Goal: Communication & Community: Ask a question

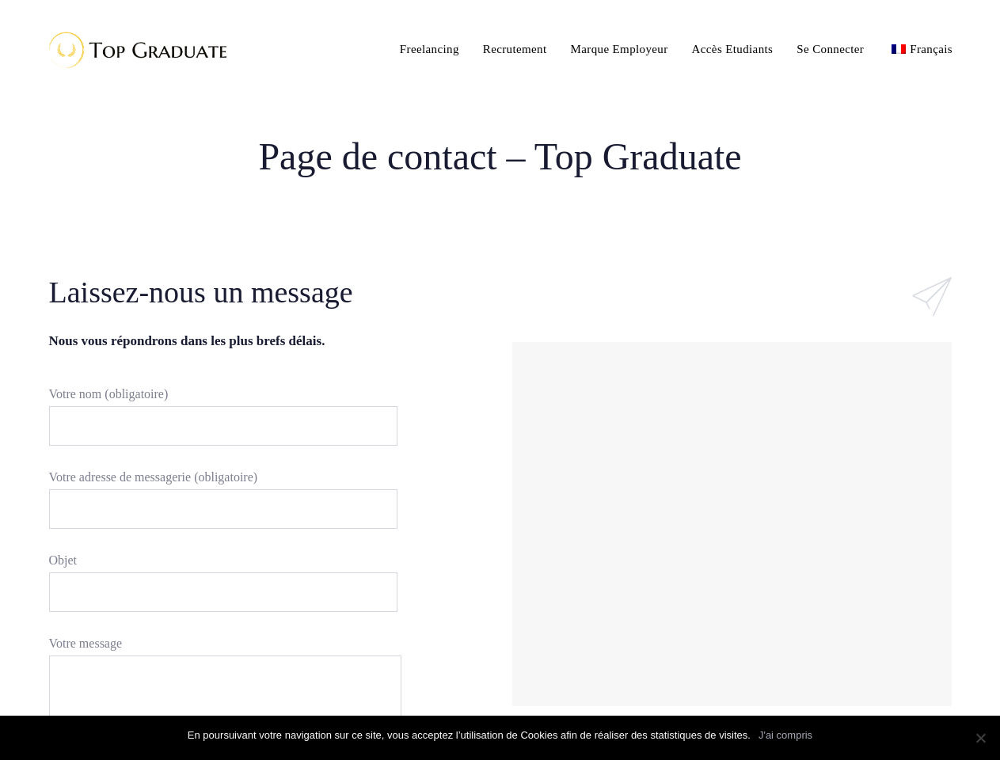
click at [501, 380] on div "#ld_icon_box_68da058b9df9c:hover .iconbox-icon-container defs stop:first-child{…" at bounding box center [732, 503] width 463 height 463
click at [215, 426] on input "Votre nom (obligatoire)" at bounding box center [223, 426] width 349 height 40
click at [215, 509] on input "Votre adresse de messagerie (obligatoire)" at bounding box center [223, 510] width 349 height 40
click at [215, 593] on input "Objet" at bounding box center [223, 593] width 349 height 40
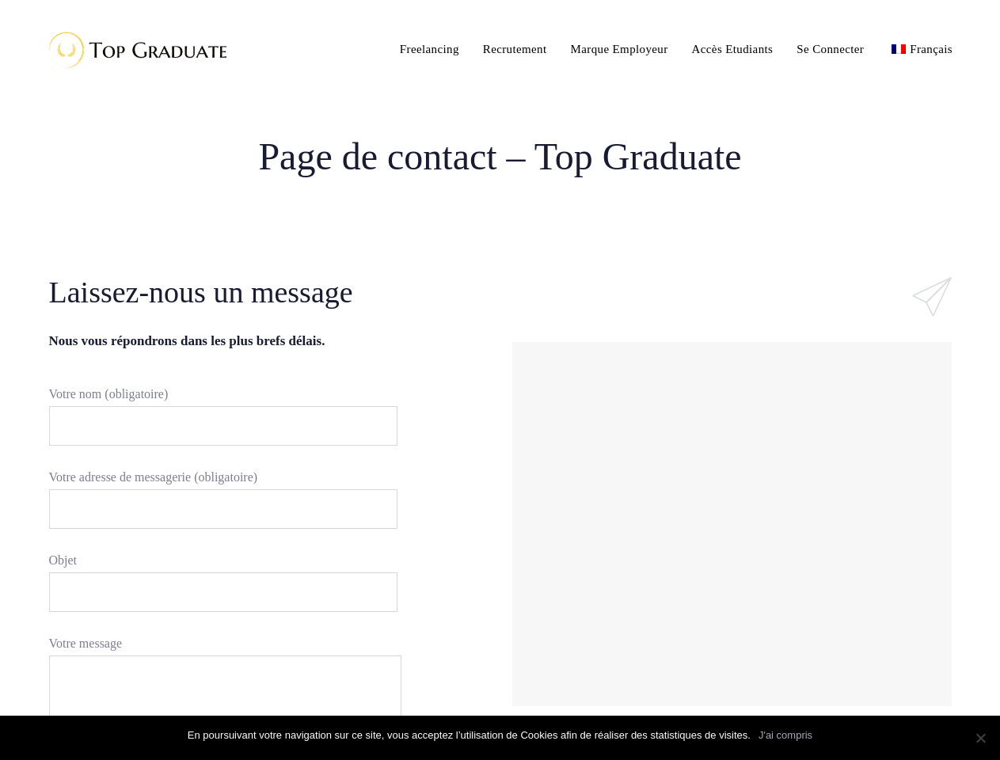
click at [732, 524] on div at bounding box center [732, 524] width 432 height 356
click at [786, 736] on link "J'ai compris" at bounding box center [786, 736] width 54 height 16
